Goal: Learn about a topic

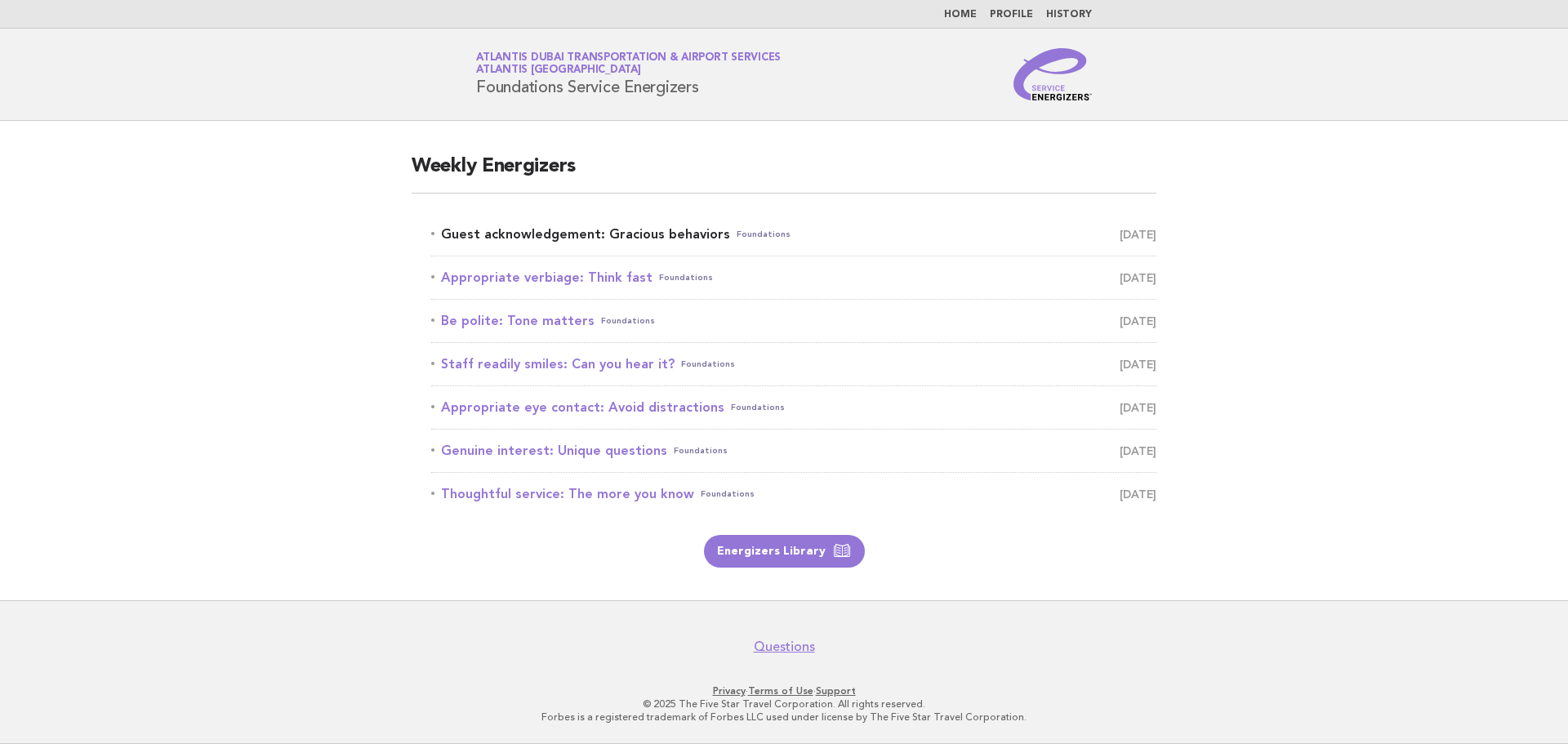
click at [573, 235] on link "Guest acknowledgement: Gracious behaviors Foundations [DATE]" at bounding box center [793, 235] width 725 height 23
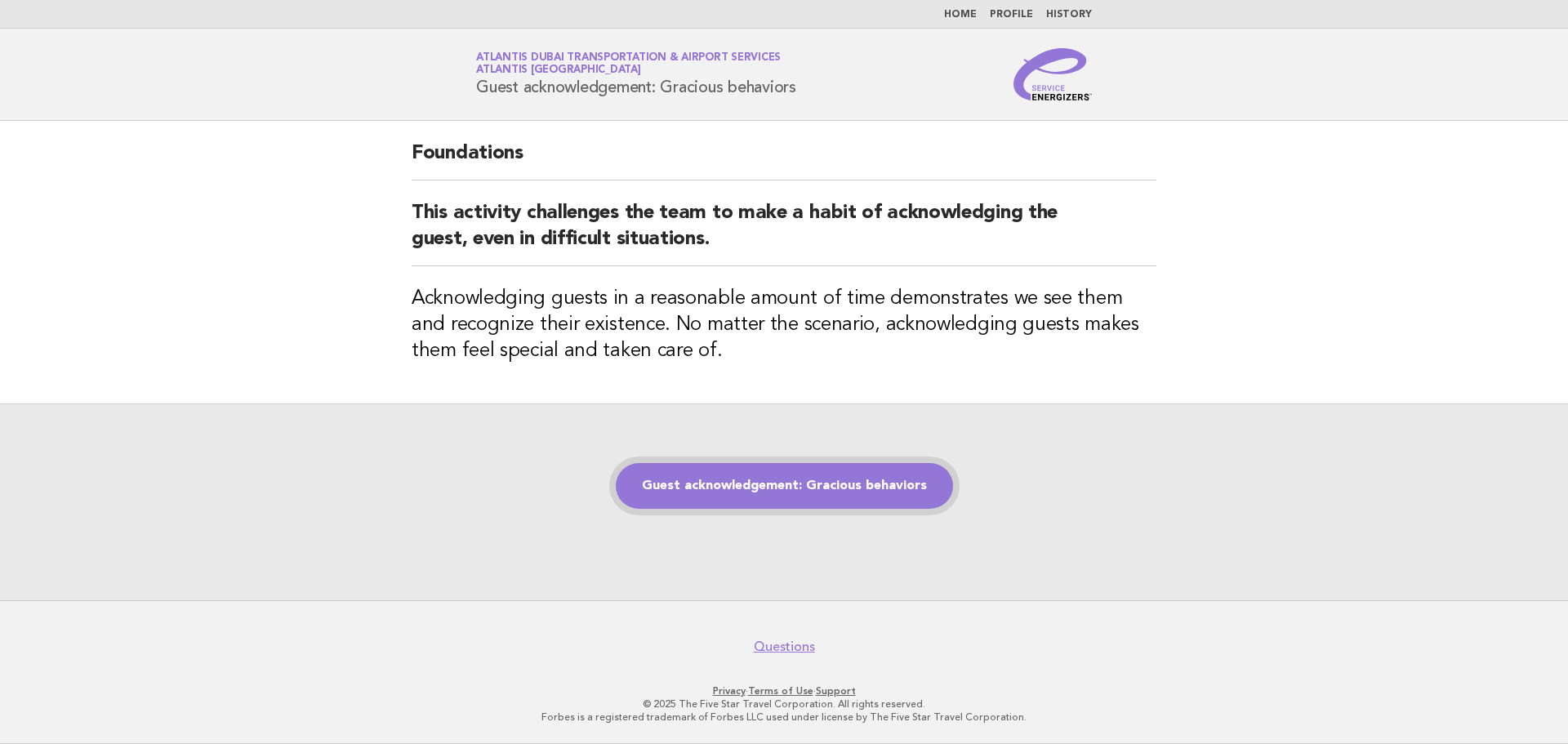
click at [852, 490] on link "Guest acknowledgement: Gracious behaviors" at bounding box center [784, 486] width 337 height 46
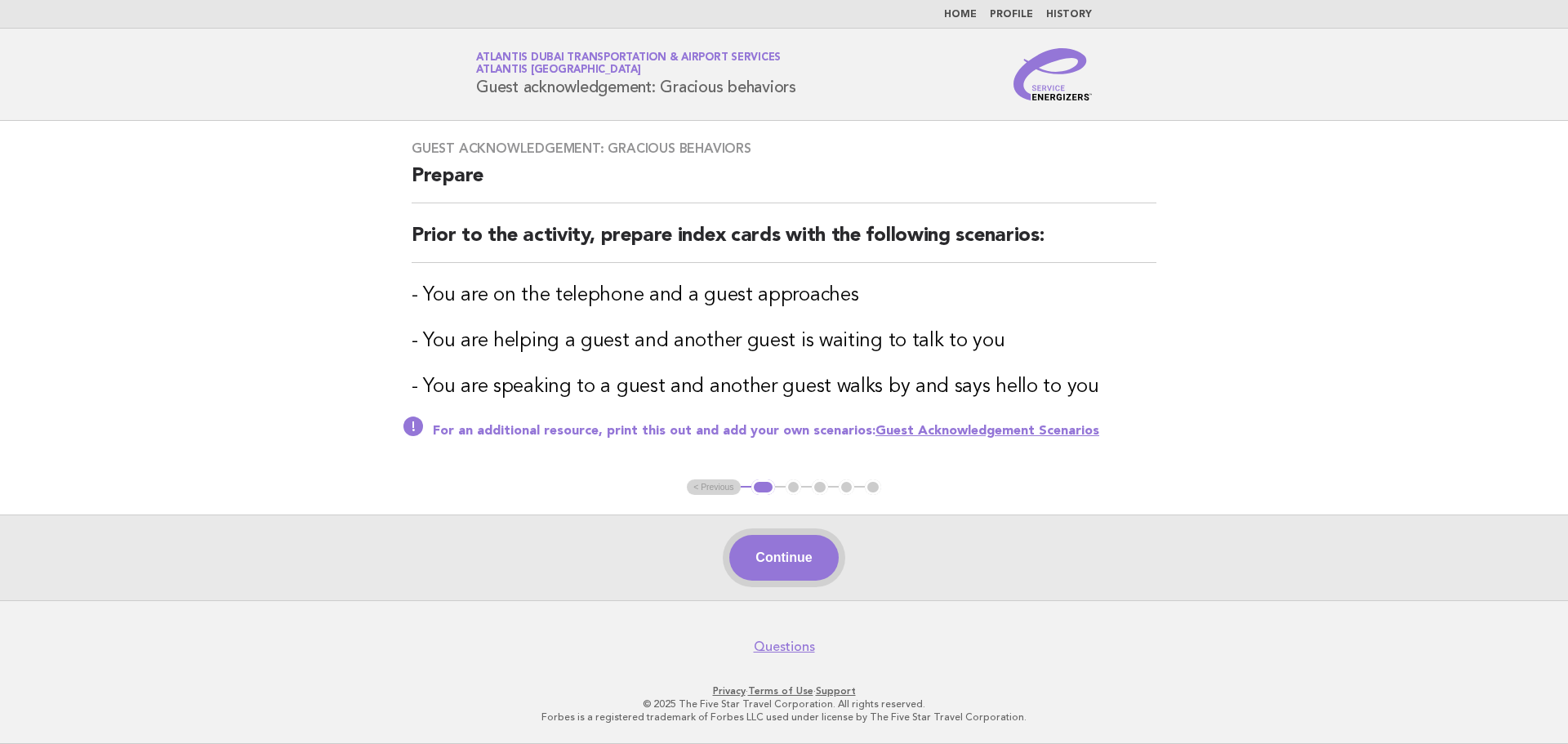
click at [786, 568] on button "Continue" at bounding box center [783, 558] width 109 height 46
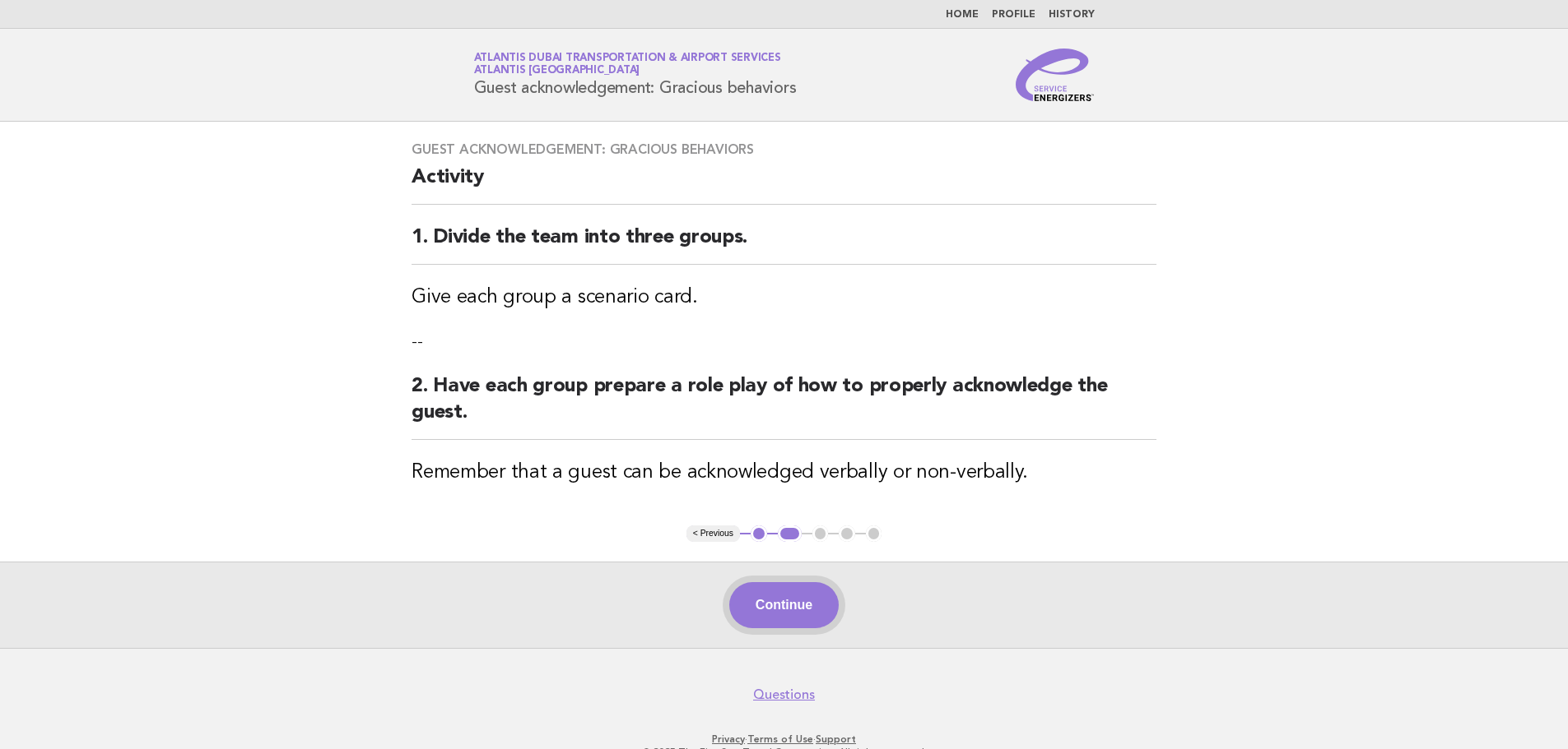
click at [758, 598] on button "Continue" at bounding box center [783, 606] width 110 height 46
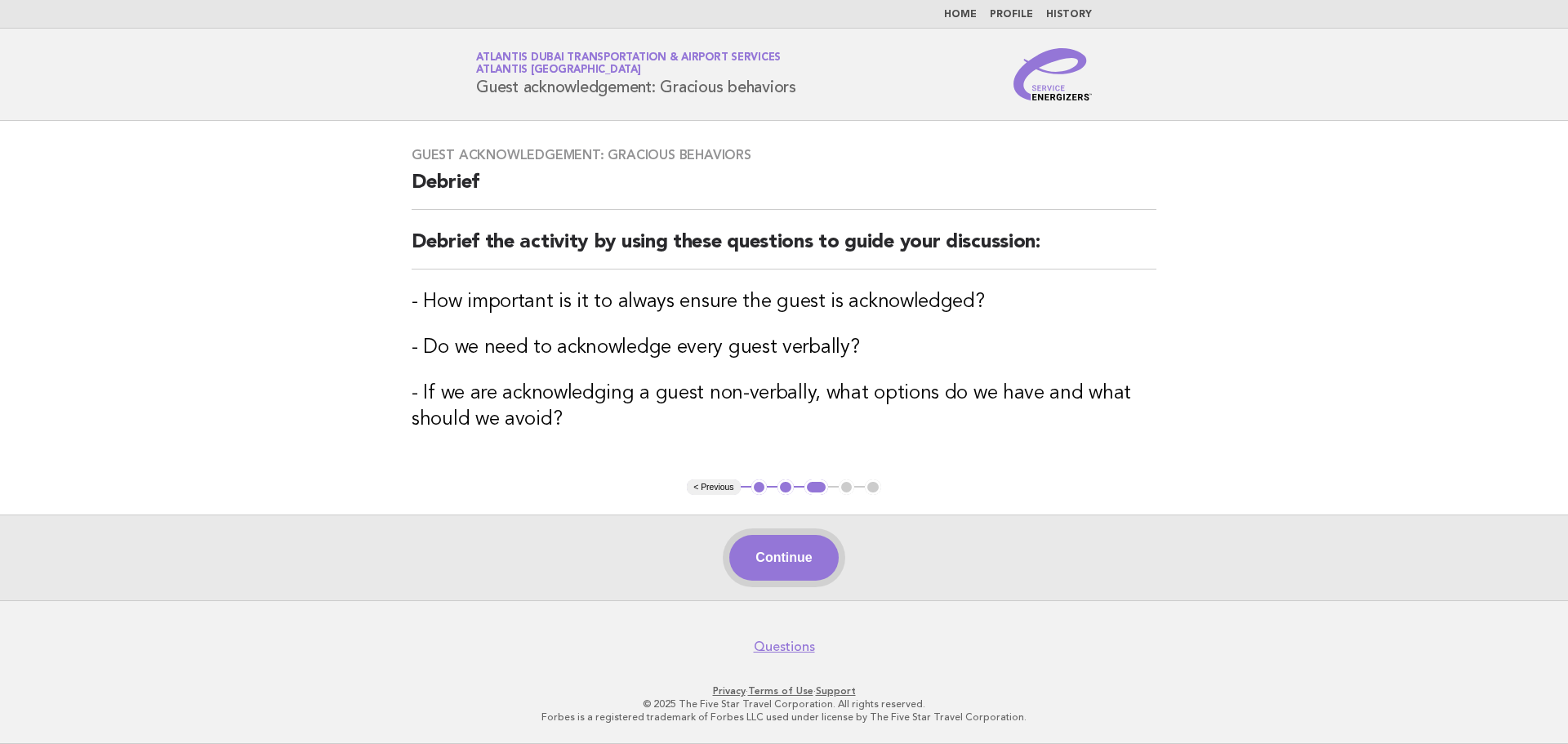
click at [794, 560] on button "Continue" at bounding box center [783, 558] width 109 height 46
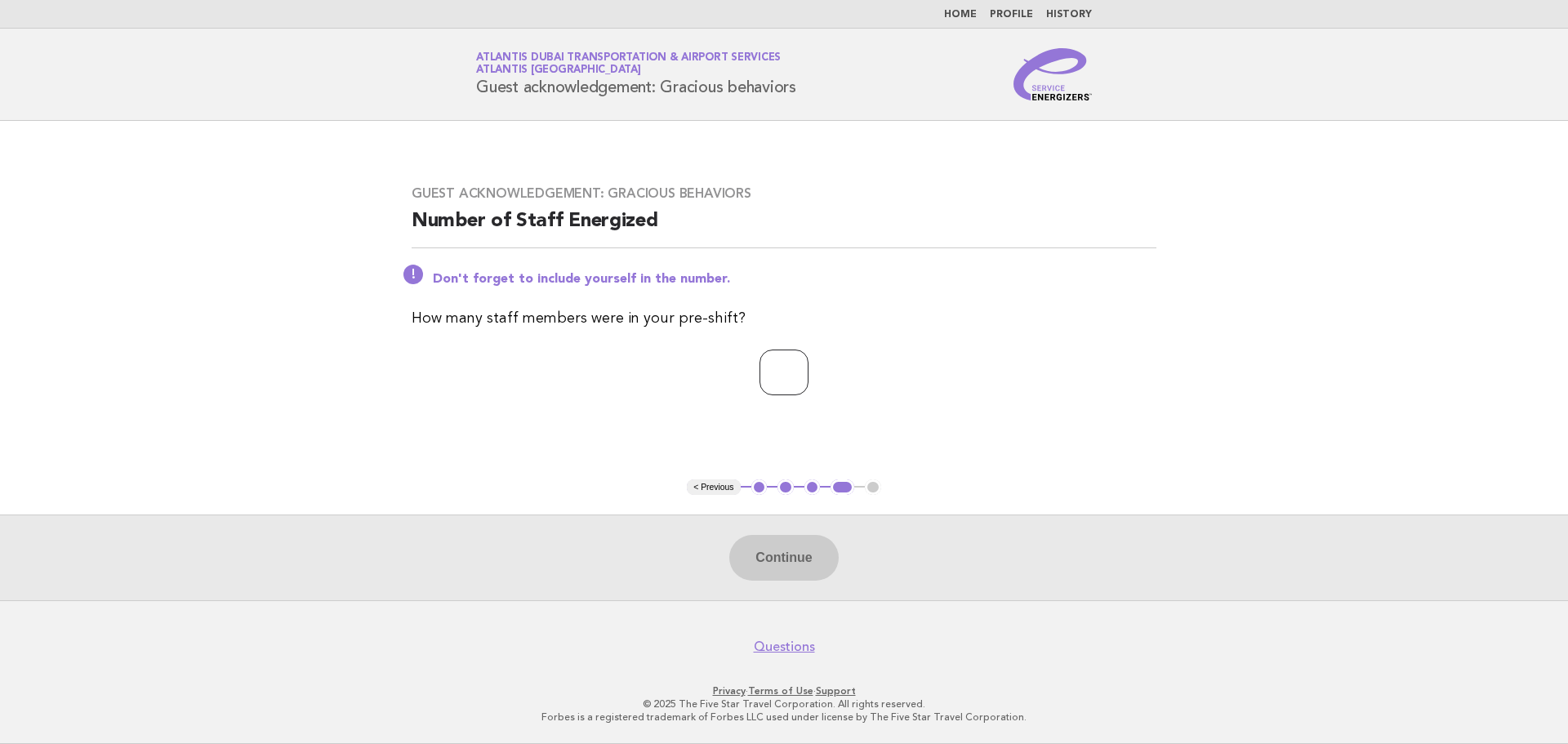
click at [807, 359] on input "number" at bounding box center [784, 373] width 49 height 46
type input "*"
click at [748, 545] on button "Continue" at bounding box center [783, 558] width 109 height 46
